Goal: Information Seeking & Learning: Learn about a topic

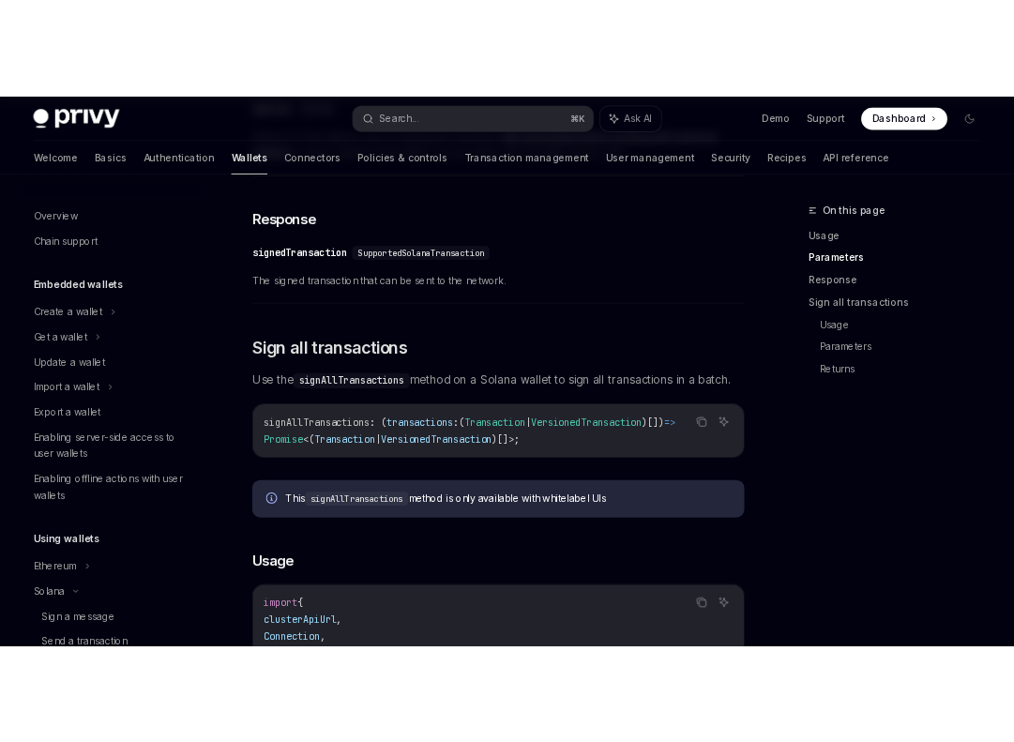
scroll to position [345, 0]
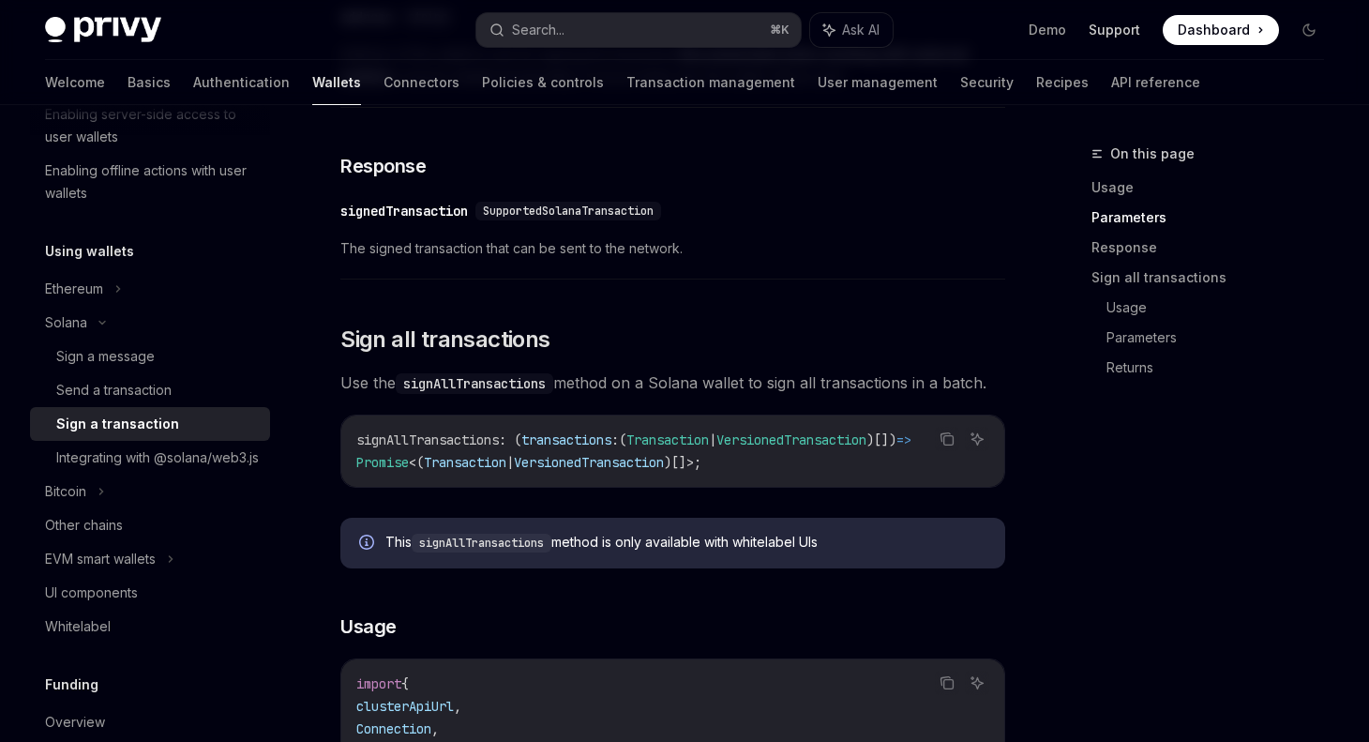
click at [1117, 34] on link "Support" at bounding box center [1115, 30] width 52 height 19
click at [1053, 23] on link "Demo" at bounding box center [1048, 30] width 38 height 19
type textarea "*"
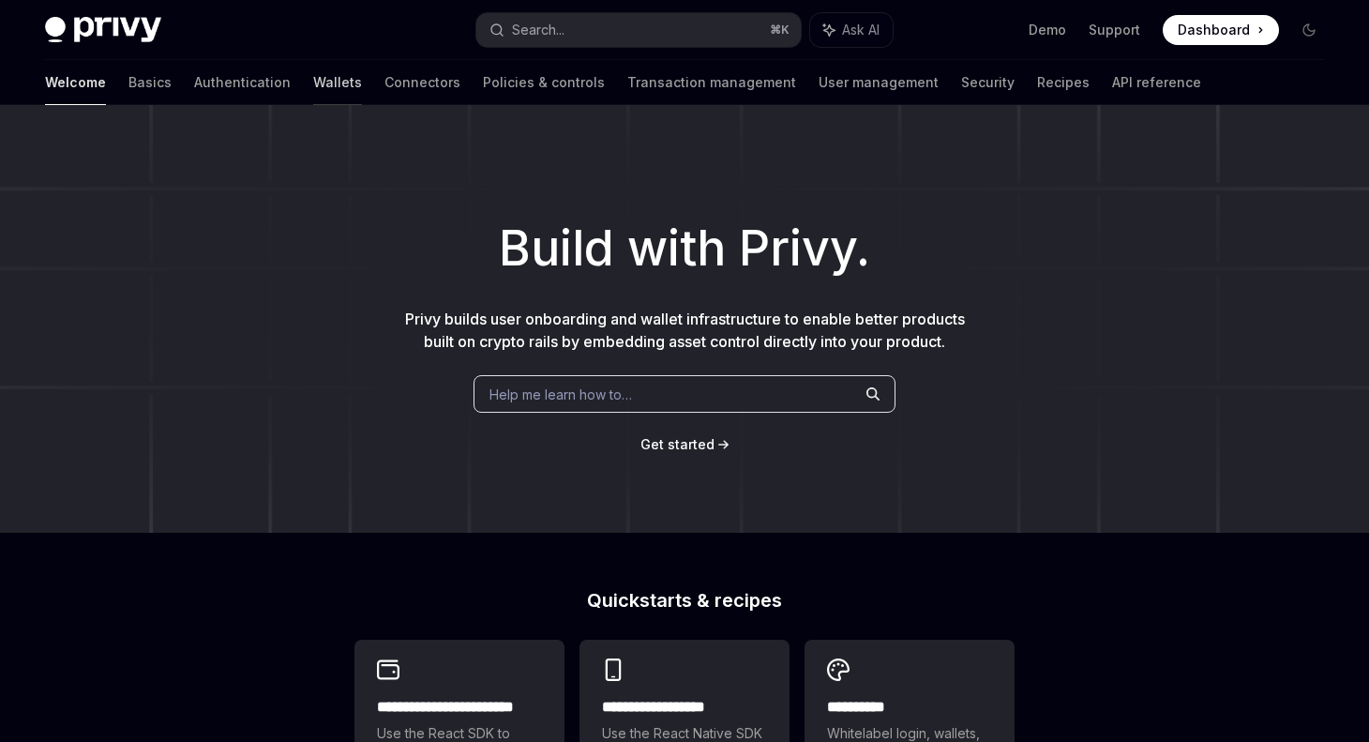
click at [313, 83] on link "Wallets" at bounding box center [337, 82] width 49 height 45
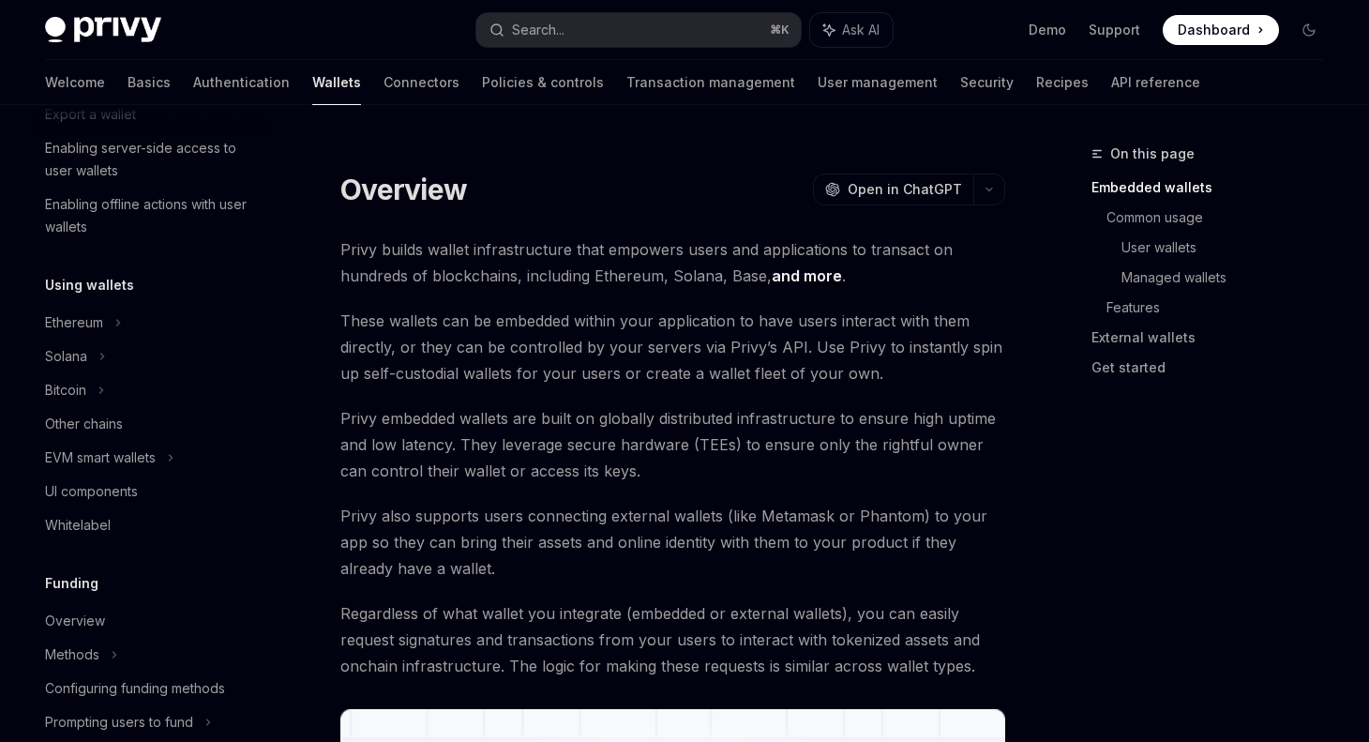
scroll to position [342, 0]
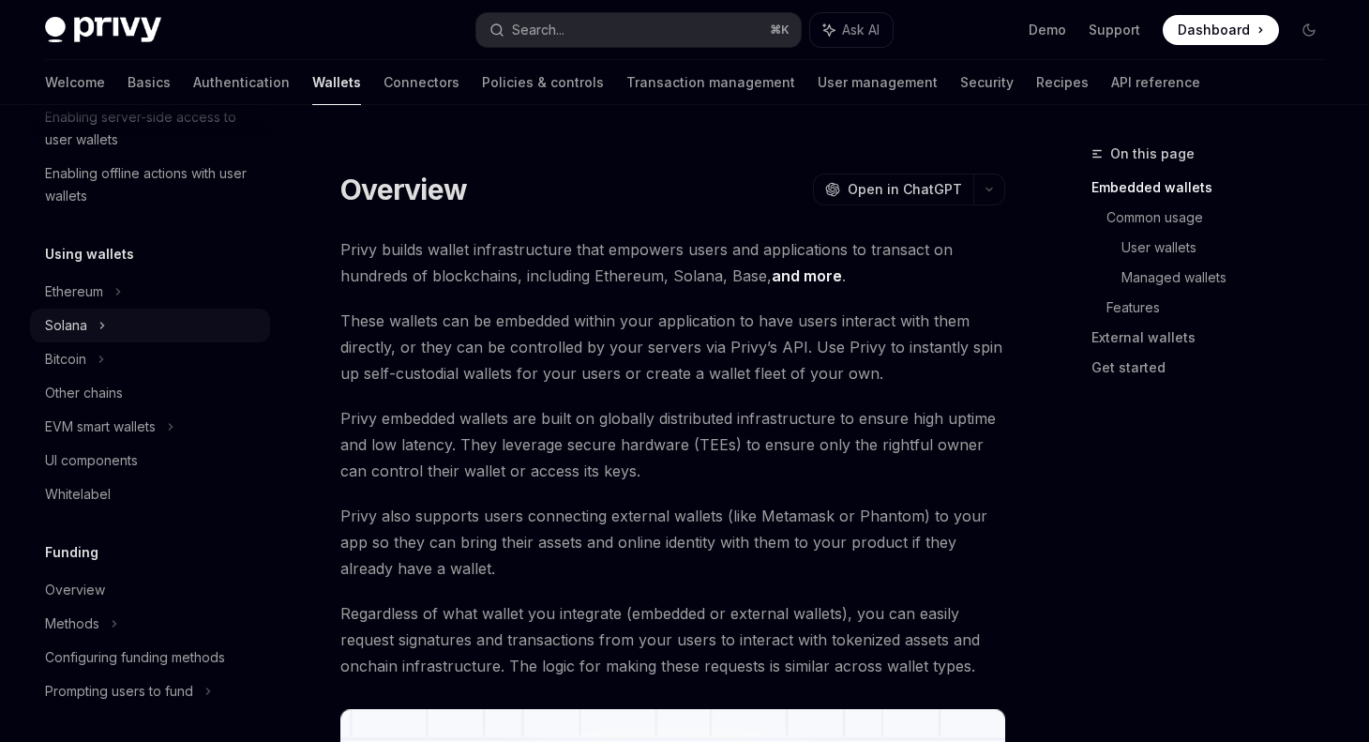
click at [63, 332] on div "Solana" at bounding box center [66, 325] width 42 height 23
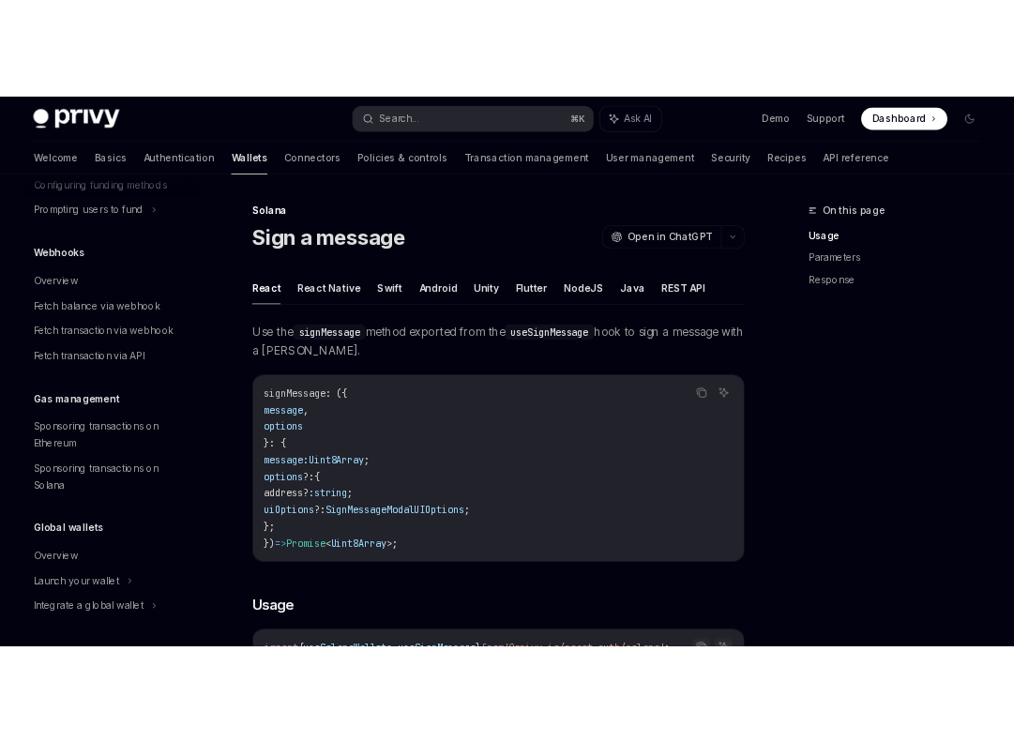
scroll to position [1038, 0]
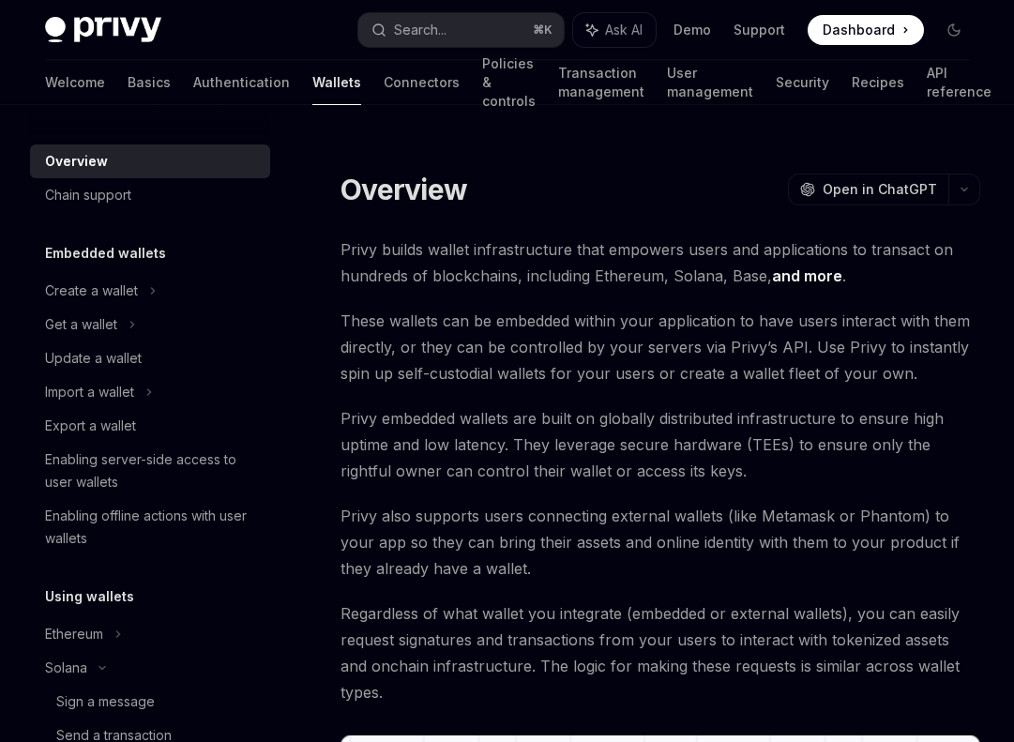
type textarea "*"
